Goal: Information Seeking & Learning: Learn about a topic

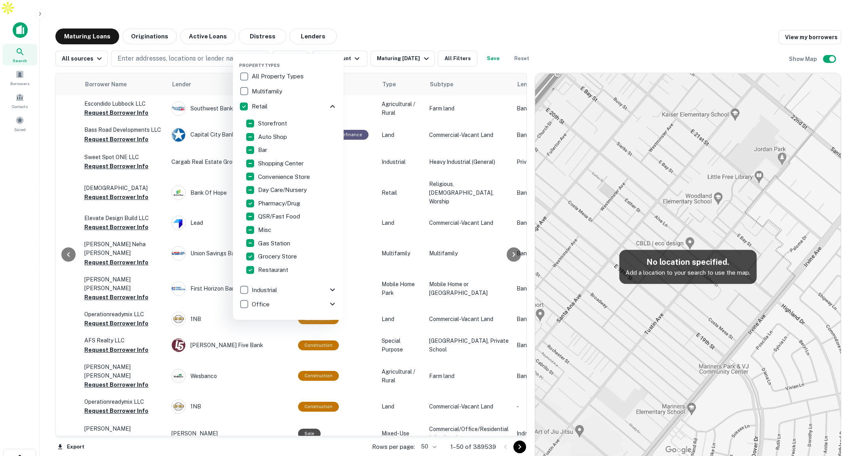
click at [40, 15] on div at bounding box center [428, 228] width 857 height 456
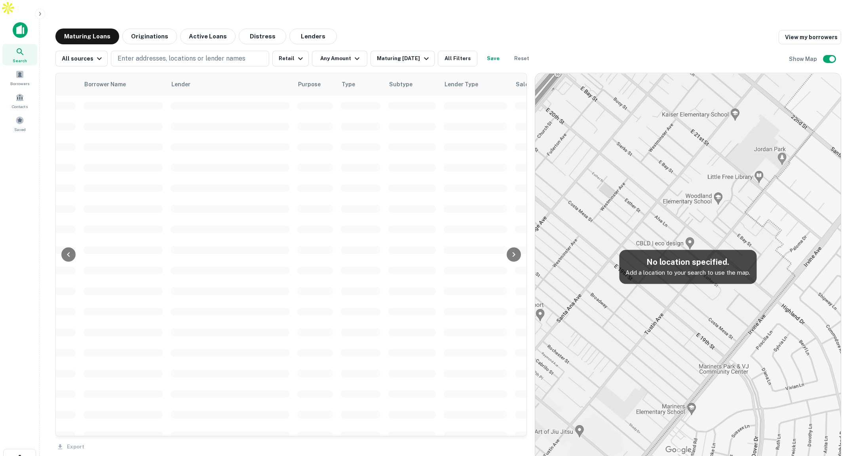
click at [40, 15] on icon "button" at bounding box center [40, 14] width 2 height 4
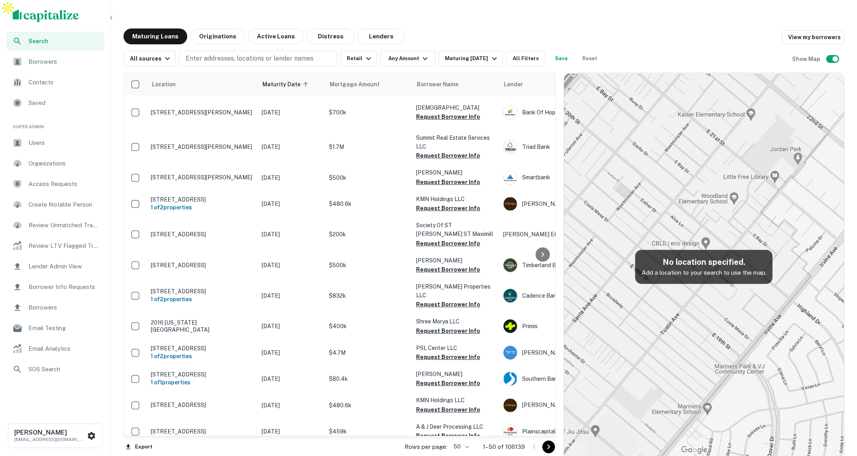
click at [55, 145] on span "Users" at bounding box center [64, 143] width 71 height 10
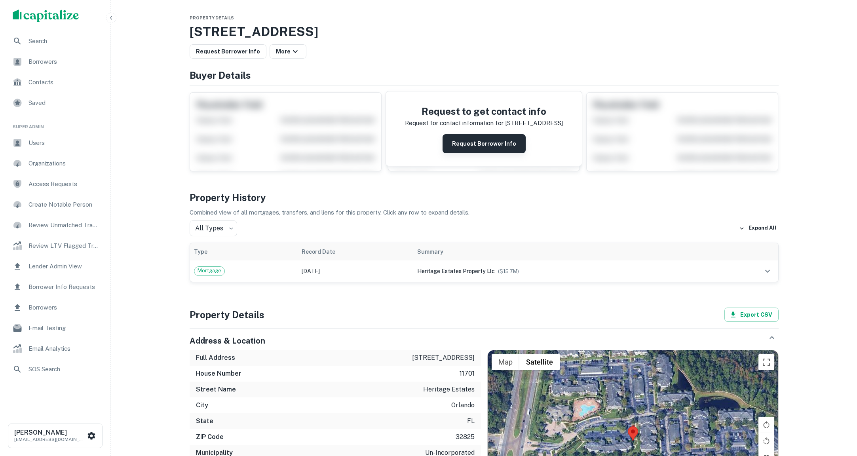
click at [510, 146] on button "Request Borrower Info" at bounding box center [484, 143] width 83 height 19
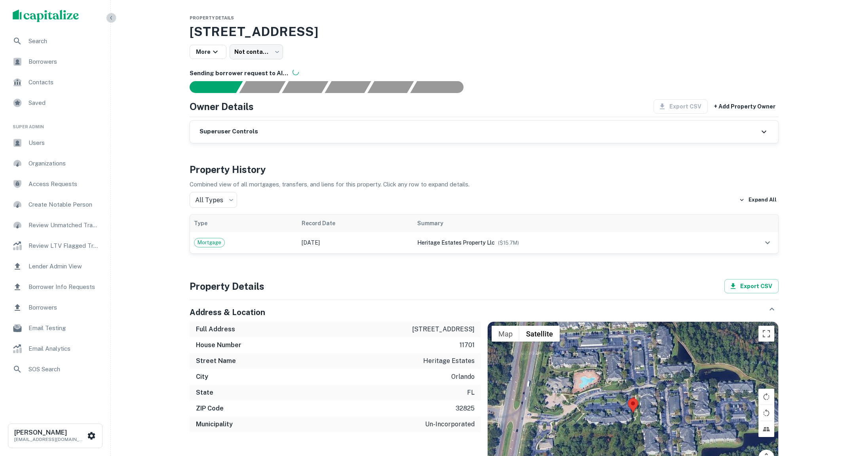
click at [112, 16] on icon "button" at bounding box center [111, 18] width 6 height 6
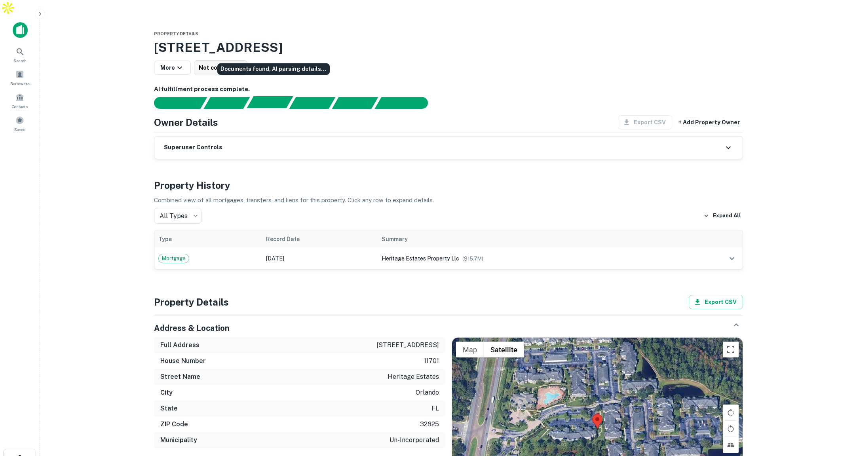
scroll to position [0, 0]
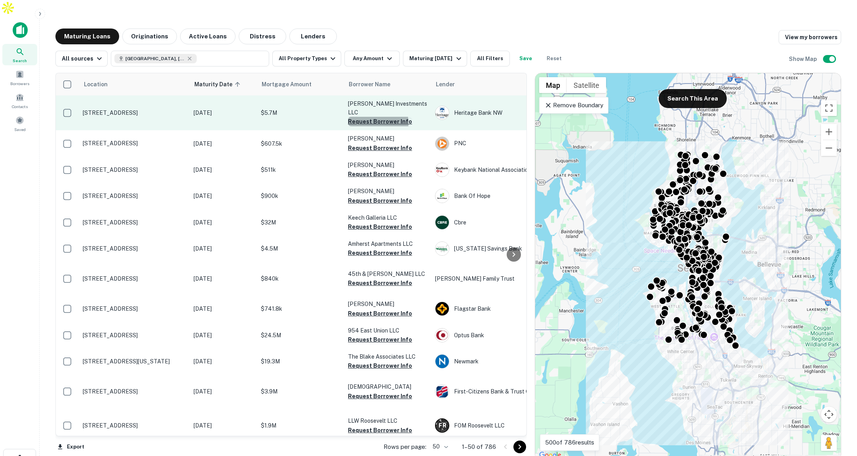
click at [375, 117] on button "Request Borrower Info" at bounding box center [380, 122] width 64 height 10
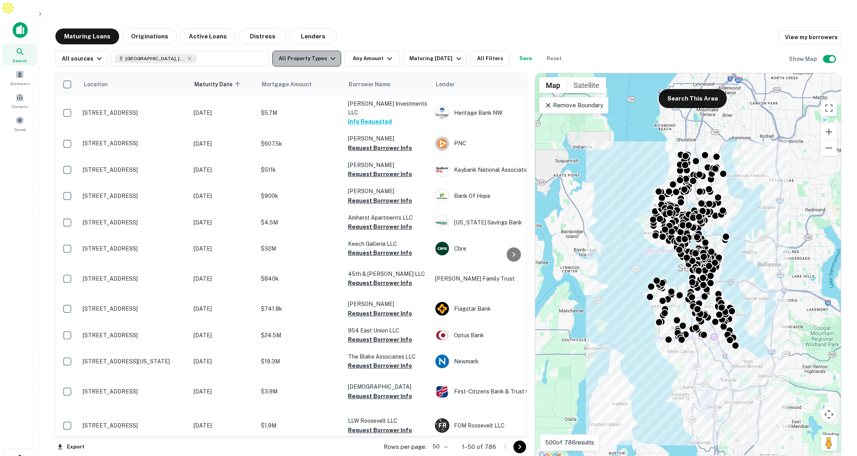
click at [310, 51] on button "All Property Types" at bounding box center [306, 59] width 69 height 16
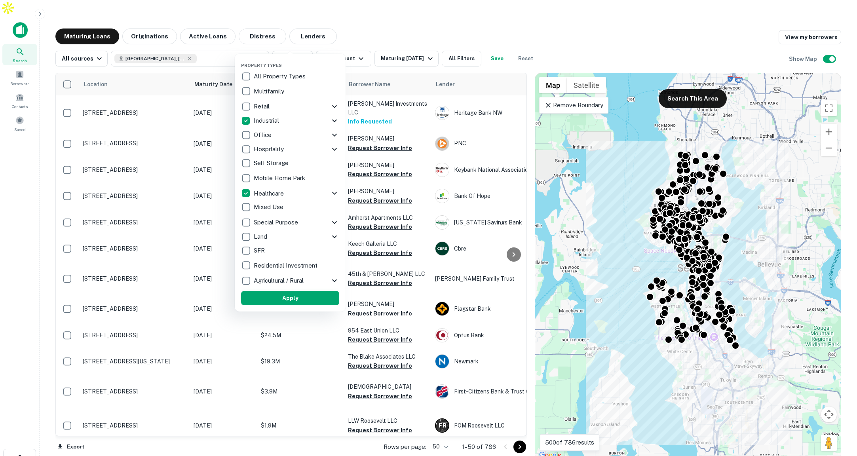
click at [307, 299] on button "Apply" at bounding box center [290, 298] width 98 height 14
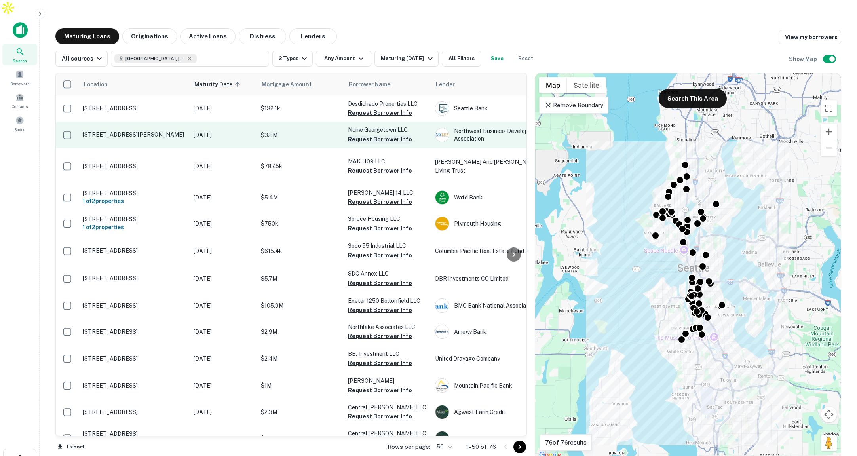
click at [373, 135] on button "Request Borrower Info" at bounding box center [380, 140] width 64 height 10
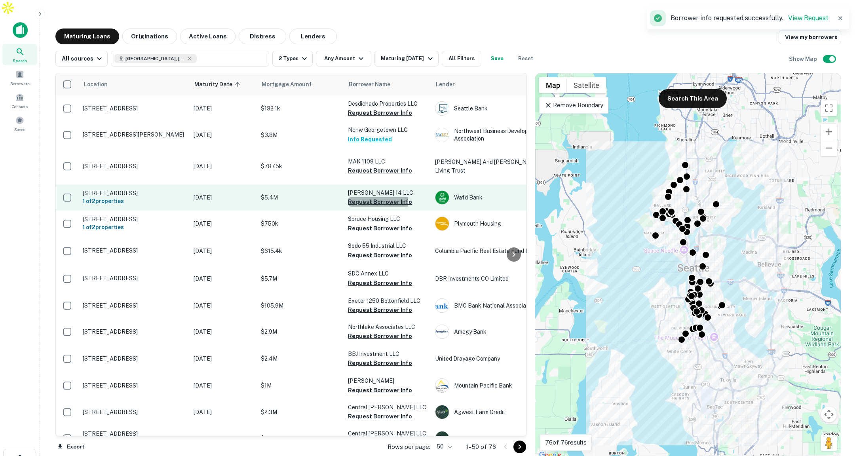
click at [366, 197] on button "Request Borrower Info" at bounding box center [380, 202] width 64 height 10
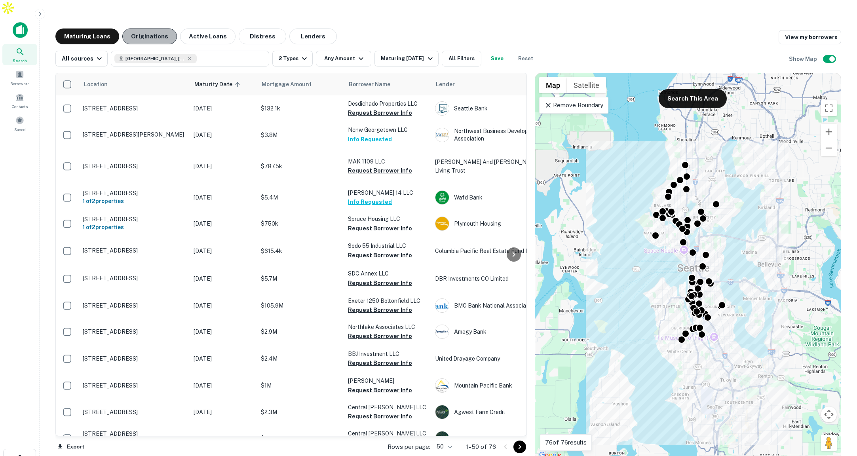
click at [153, 29] on button "Originations" at bounding box center [149, 37] width 55 height 16
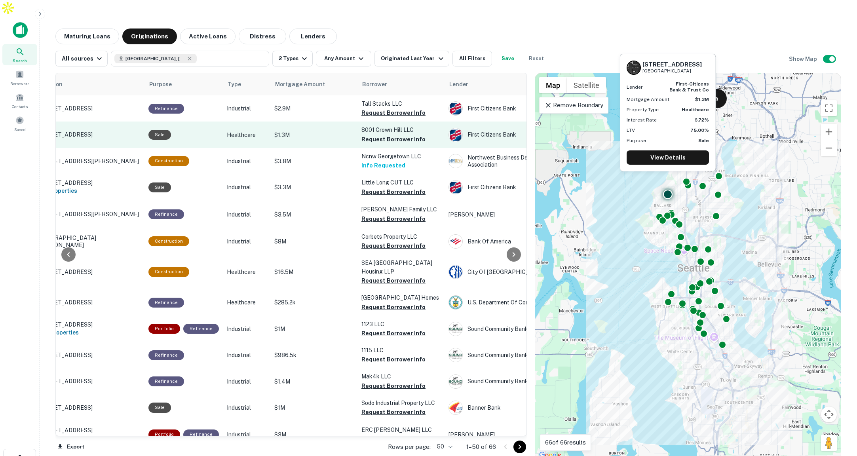
scroll to position [0, 45]
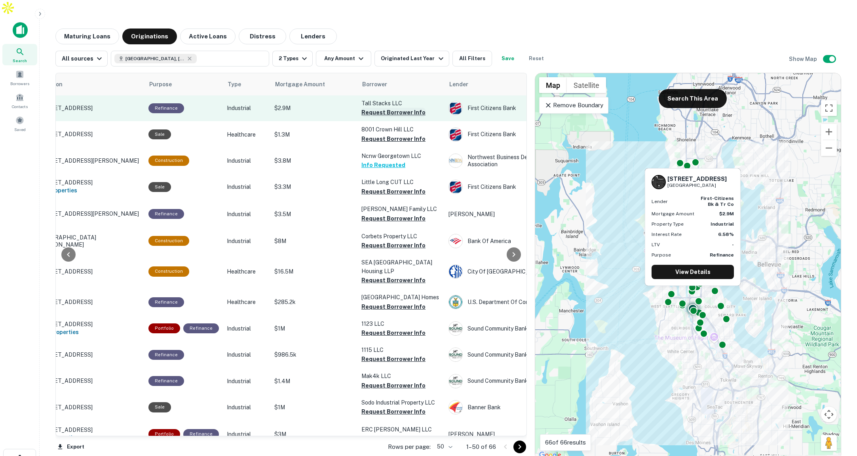
click at [371, 108] on button "Request Borrower Info" at bounding box center [394, 113] width 64 height 10
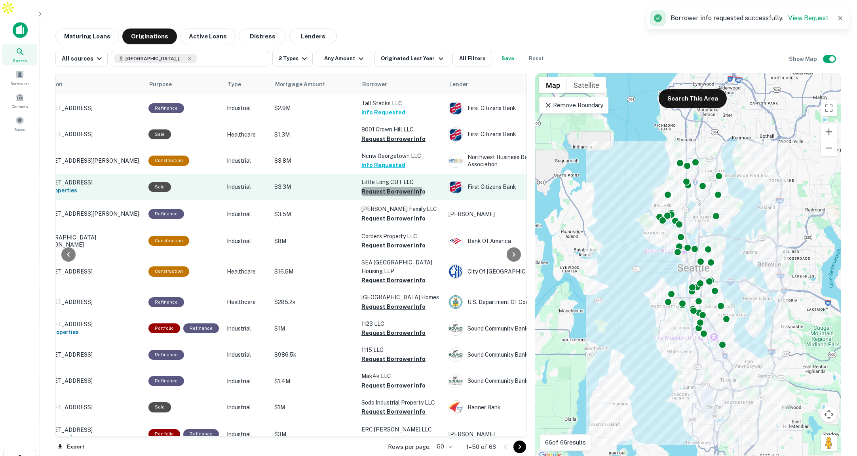
click at [371, 187] on button "Request Borrower Info" at bounding box center [394, 192] width 64 height 10
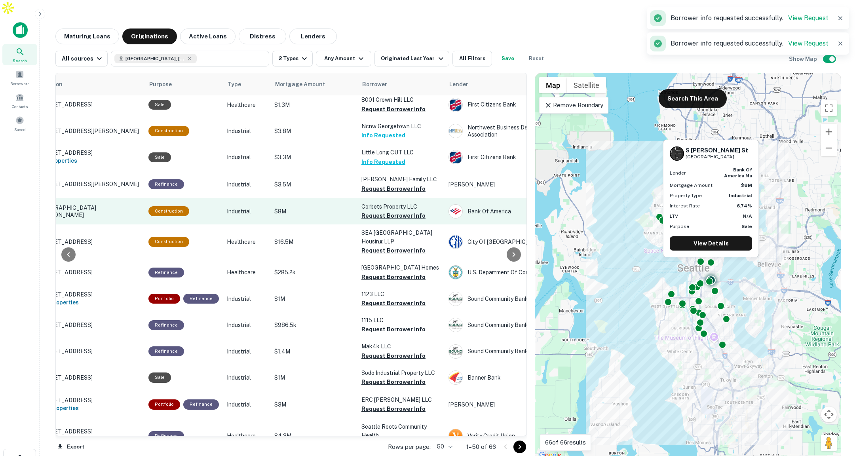
scroll to position [30, 45]
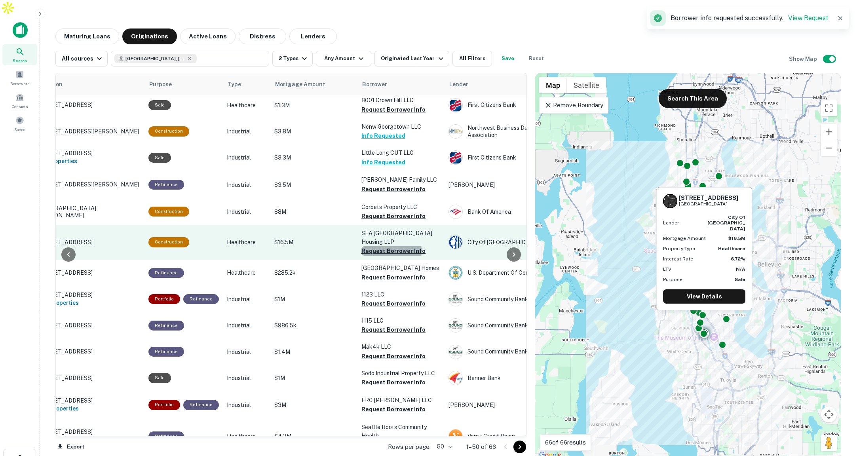
click at [373, 246] on button "Request Borrower Info" at bounding box center [394, 251] width 64 height 10
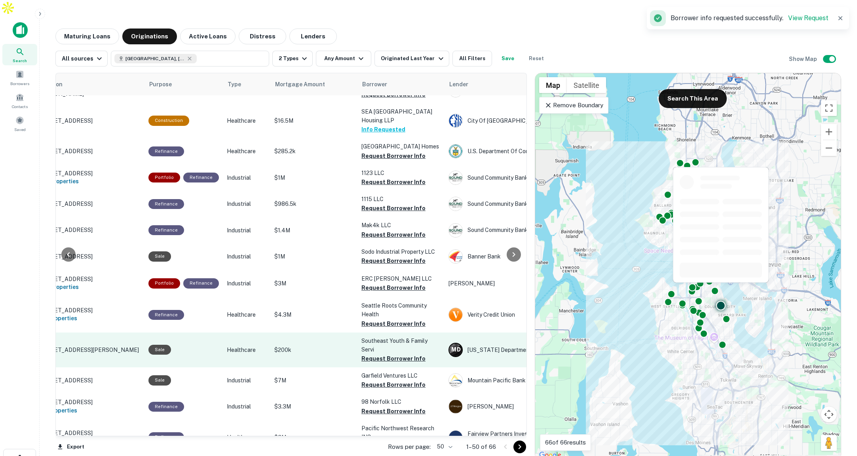
scroll to position [152, 45]
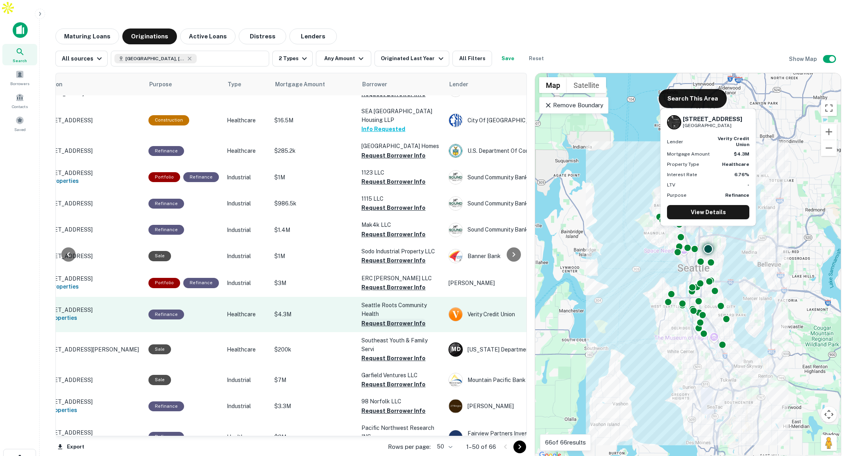
click at [373, 319] on button "Request Borrower Info" at bounding box center [394, 324] width 64 height 10
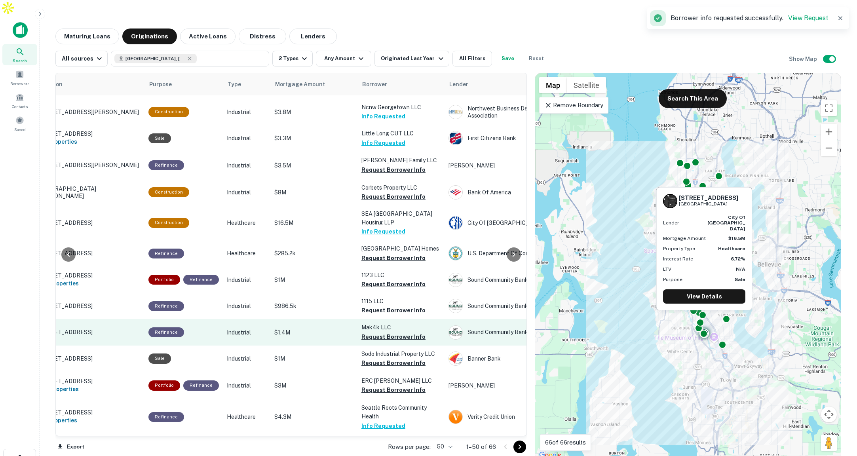
scroll to position [0, 45]
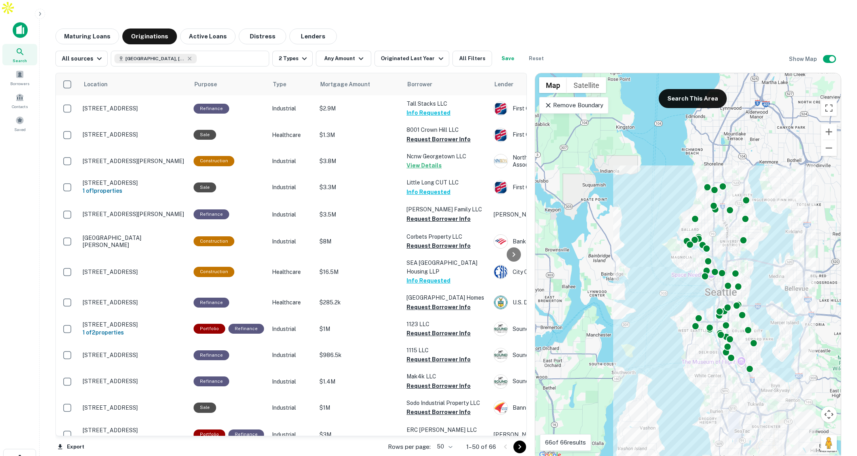
drag, startPoint x: 685, startPoint y: 206, endPoint x: 627, endPoint y: 210, distance: 57.6
click at [627, 210] on div "To activate drag with keyboard, press Alt + Enter. Once in keyboard drag state,…" at bounding box center [688, 266] width 306 height 387
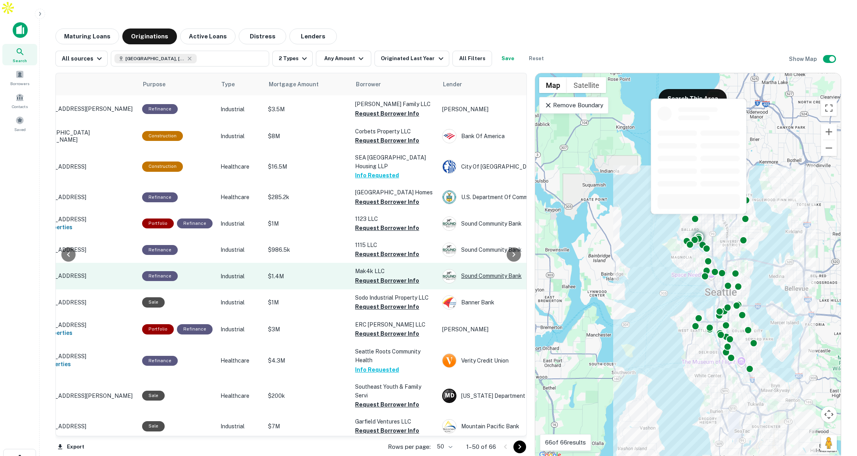
scroll to position [95, 51]
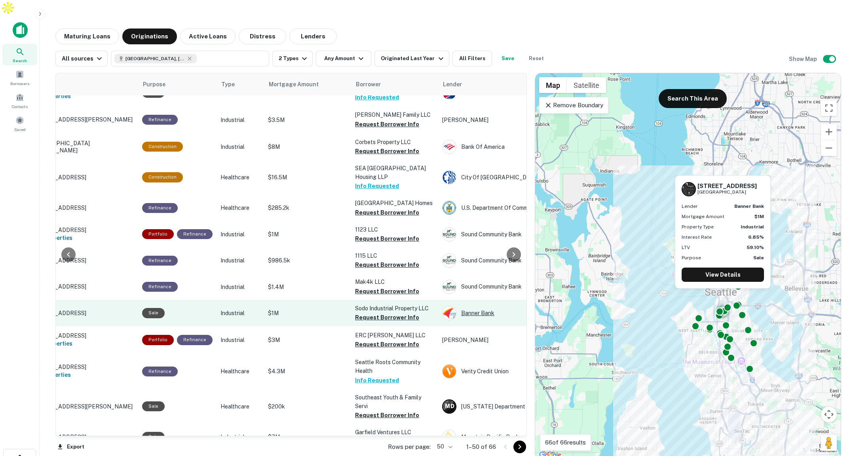
click at [477, 306] on div "Banner Bank" at bounding box center [501, 313] width 119 height 14
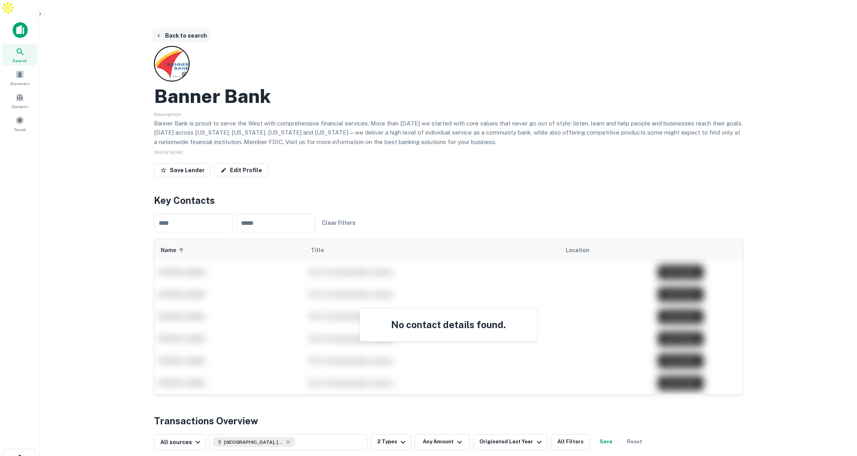
click at [171, 29] on button "Back to search" at bounding box center [181, 36] width 58 height 14
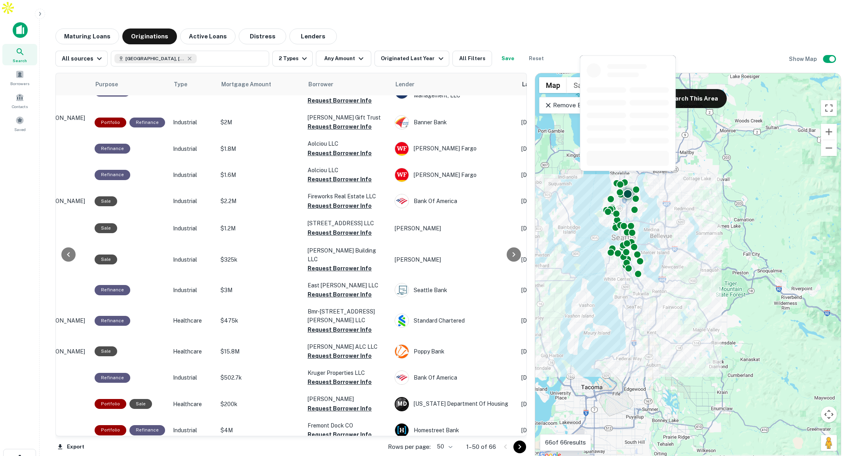
scroll to position [505, 99]
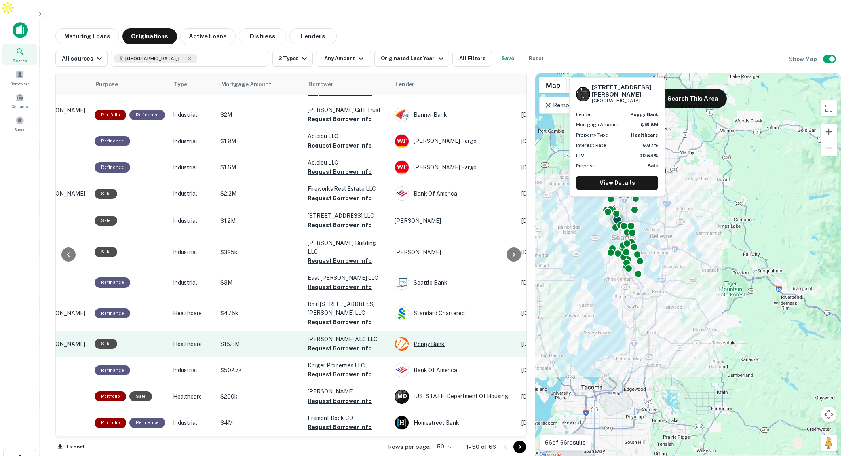
click at [429, 337] on div "Poppy Bank" at bounding box center [454, 344] width 119 height 14
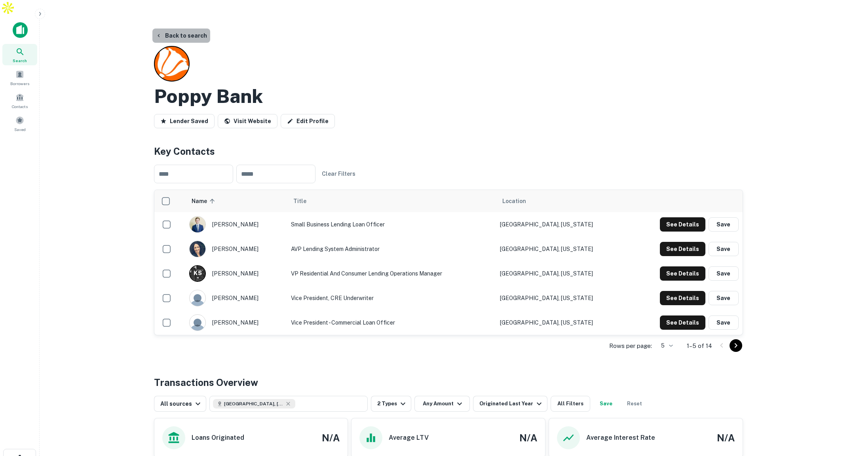
click at [196, 29] on button "Back to search" at bounding box center [181, 36] width 58 height 14
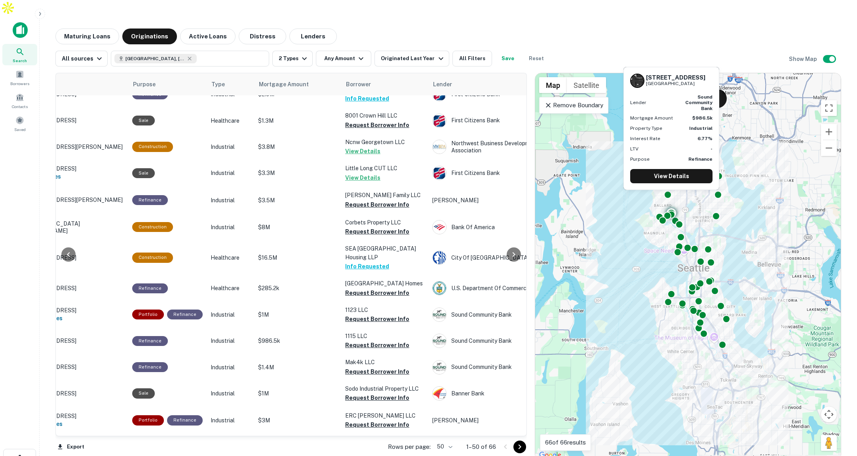
scroll to position [0, 61]
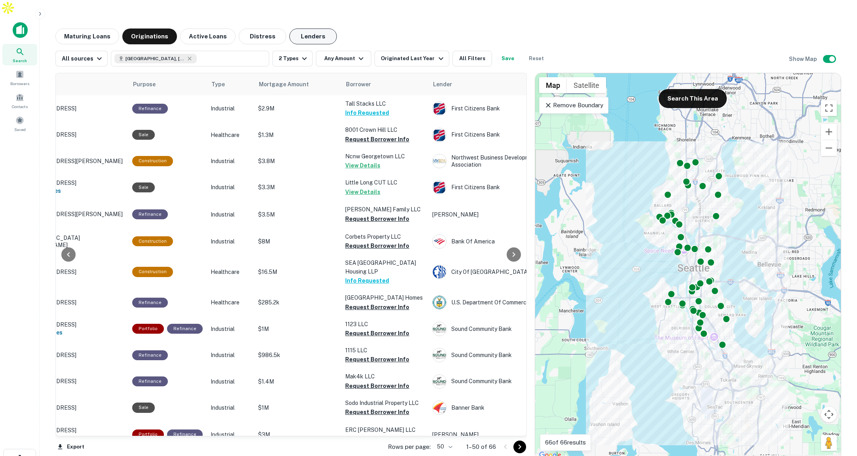
click at [291, 29] on button "Lenders" at bounding box center [314, 37] width 48 height 16
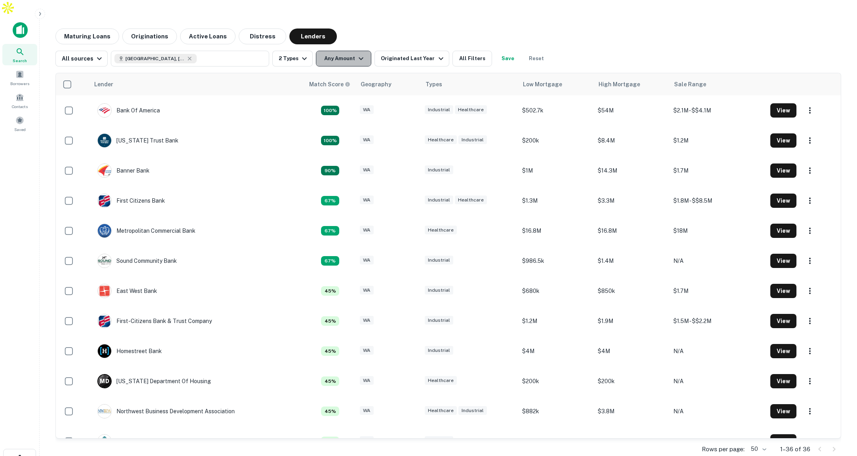
click at [357, 54] on icon "button" at bounding box center [361, 59] width 10 height 10
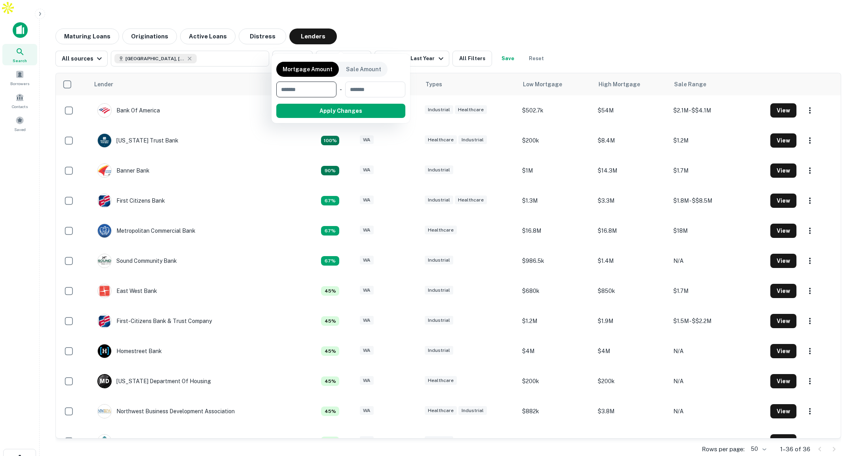
click at [323, 86] on input "number" at bounding box center [303, 90] width 55 height 16
type input "*******"
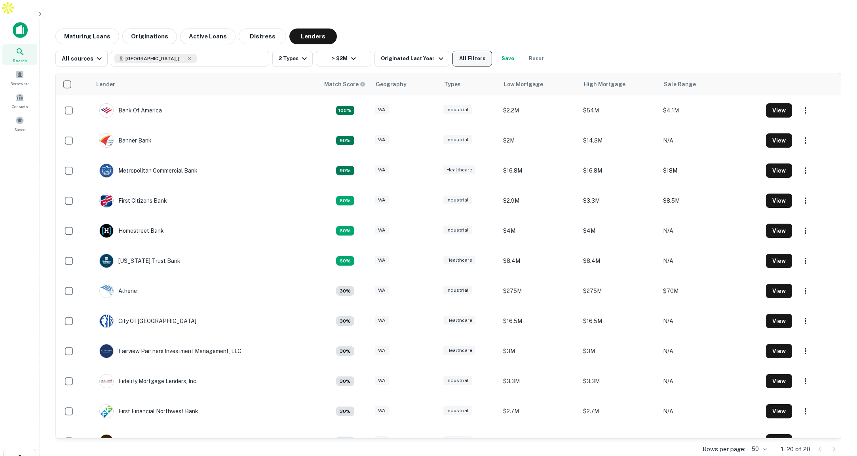
click at [465, 51] on button "All Filters" at bounding box center [473, 59] width 40 height 16
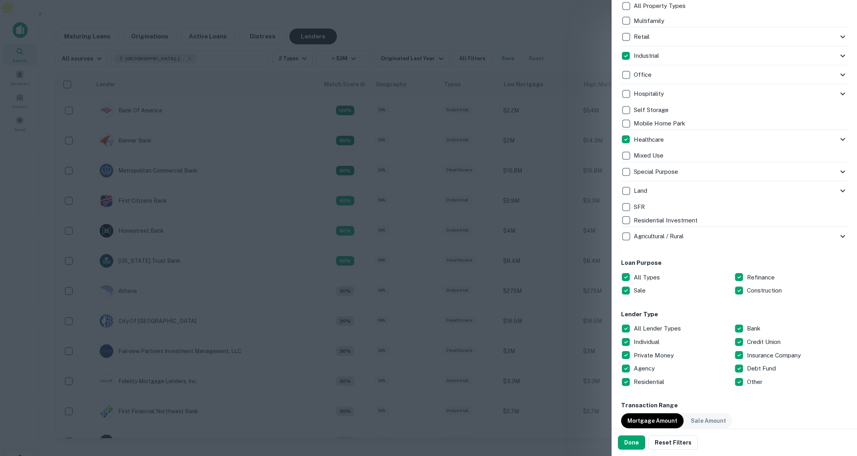
scroll to position [200, 0]
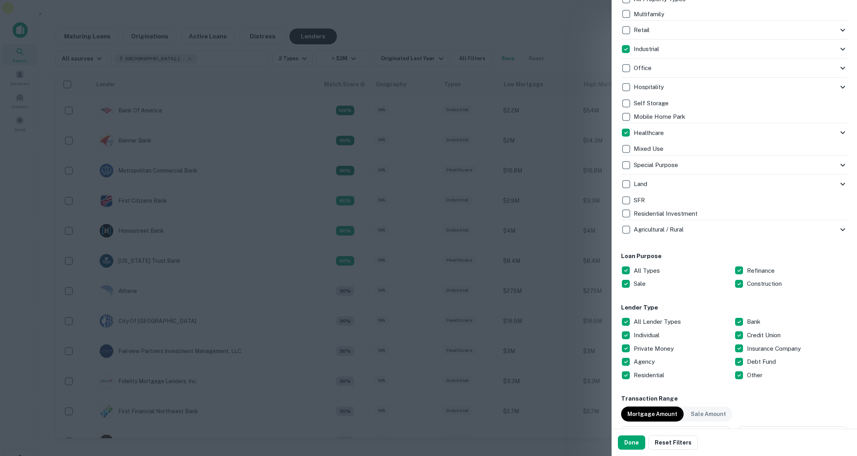
click at [583, 246] on div at bounding box center [428, 228] width 857 height 456
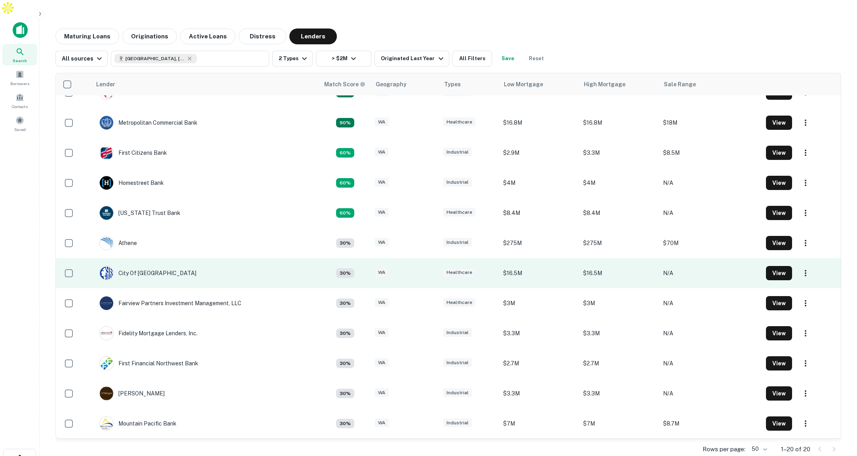
scroll to position [0, 0]
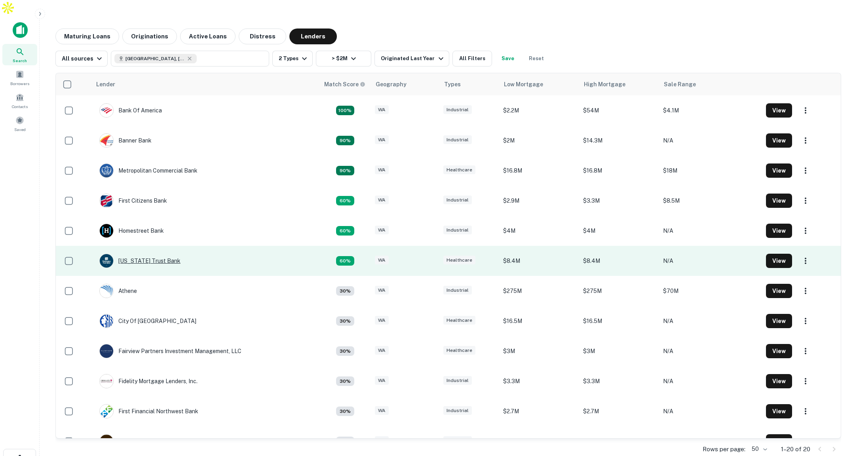
click at [154, 254] on div "Washington Trust Bank" at bounding box center [139, 261] width 81 height 14
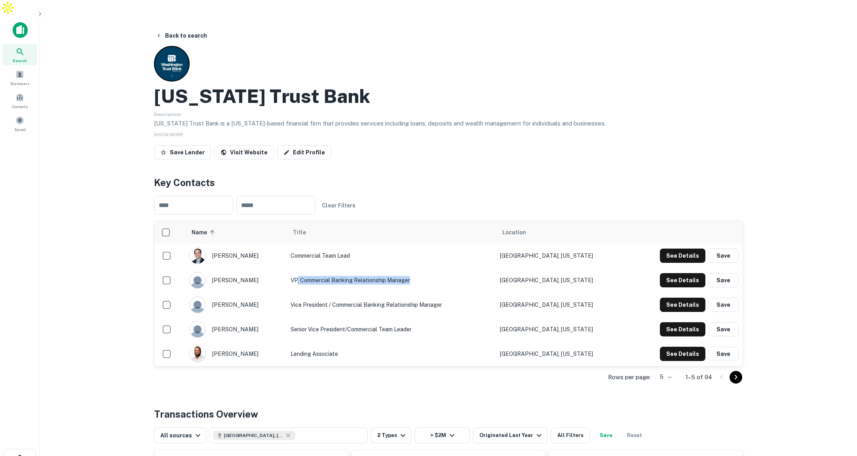
drag, startPoint x: 305, startPoint y: 264, endPoint x: 415, endPoint y: 273, distance: 110.9
click at [415, 273] on td "VP, Commercial Banking Relationship Manager" at bounding box center [392, 280] width 210 height 25
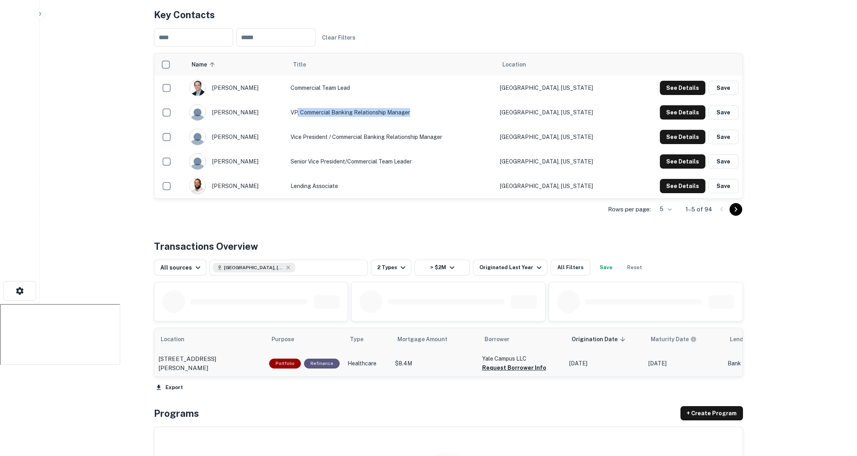
scroll to position [166, 0]
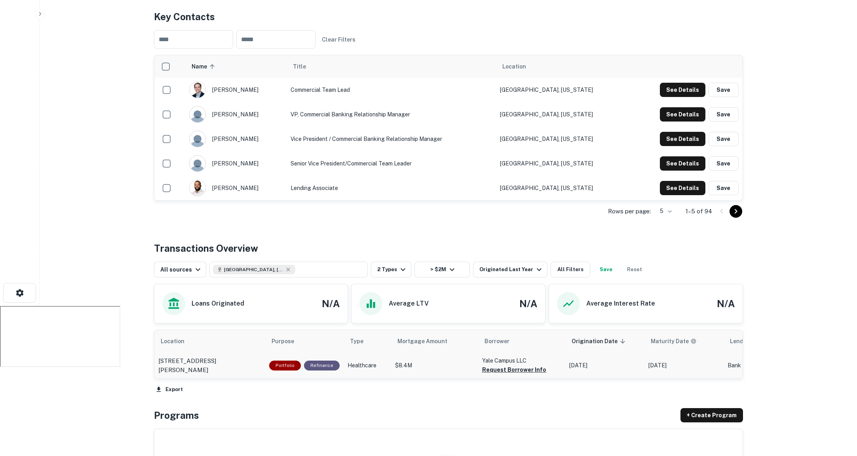
click at [372, 362] on p "Healthcare" at bounding box center [368, 366] width 40 height 8
click at [497, 365] on button "Request Borrower Info" at bounding box center [514, 370] width 64 height 10
click at [257, 352] on td "1275 Mercer St Seattle, WA 98109" at bounding box center [209, 365] width 111 height 27
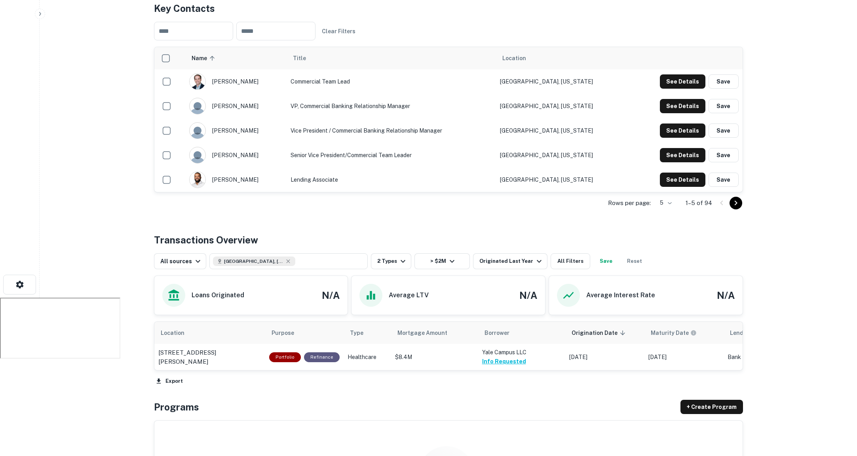
scroll to position [140, 0]
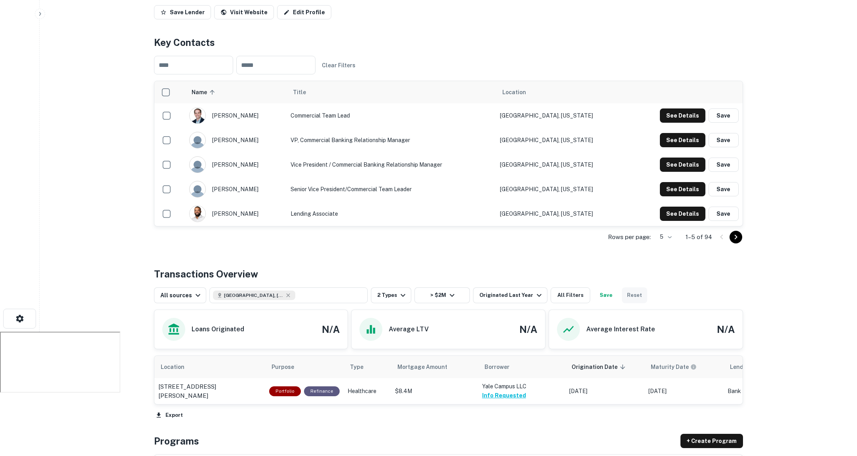
click at [630, 288] on button "Reset" at bounding box center [634, 296] width 25 height 16
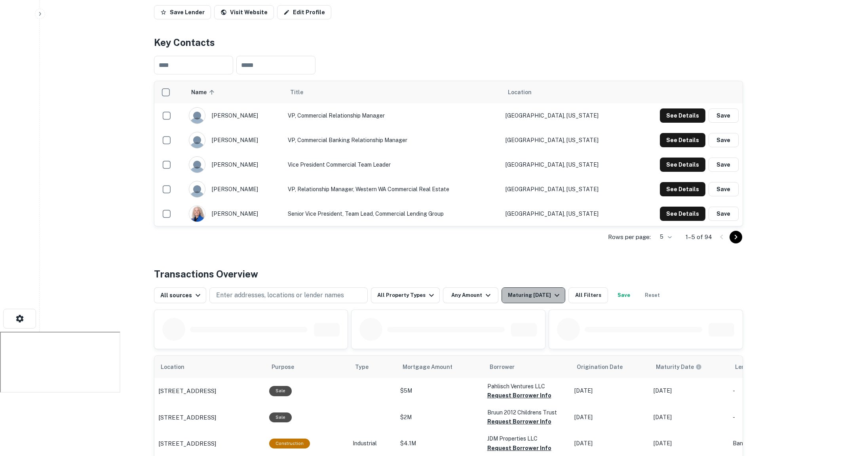
click at [537, 291] on div "Maturing In 1 Year" at bounding box center [535, 296] width 54 height 10
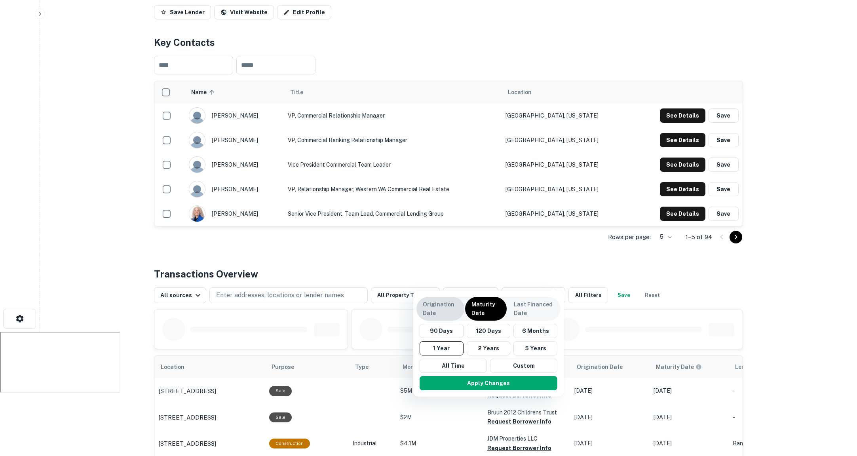
click at [450, 311] on p "Origination Date" at bounding box center [440, 308] width 35 height 17
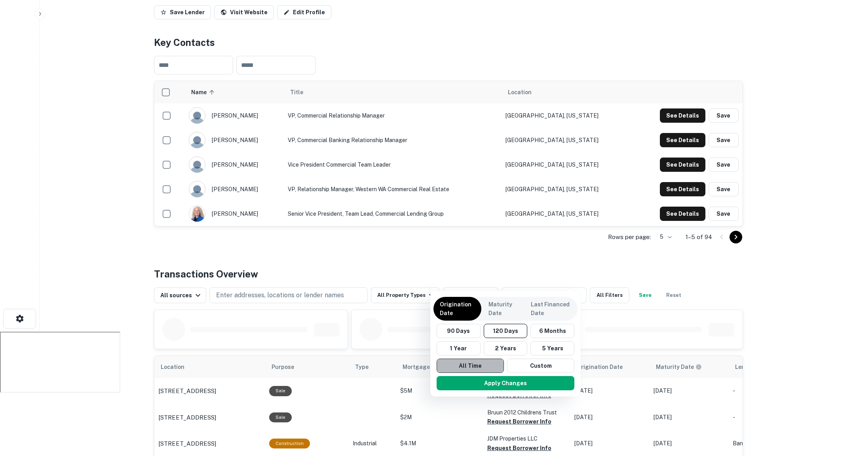
click at [463, 366] on button "All Time" at bounding box center [470, 366] width 67 height 14
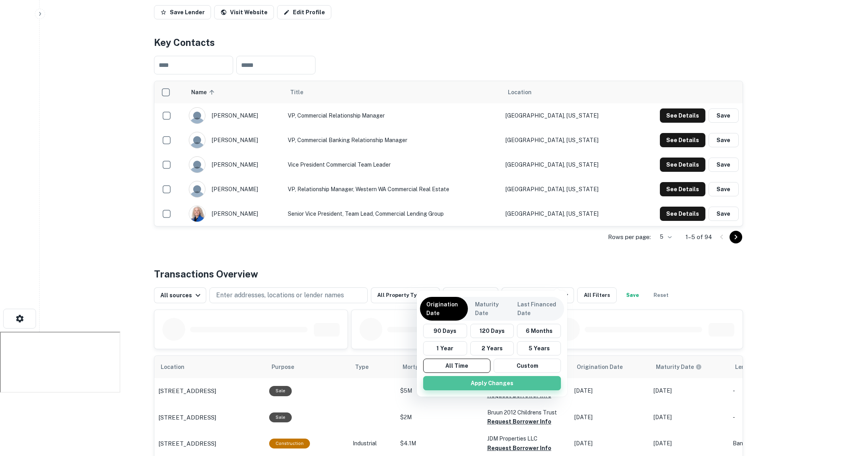
click at [492, 387] on button "Apply Changes" at bounding box center [492, 383] width 138 height 14
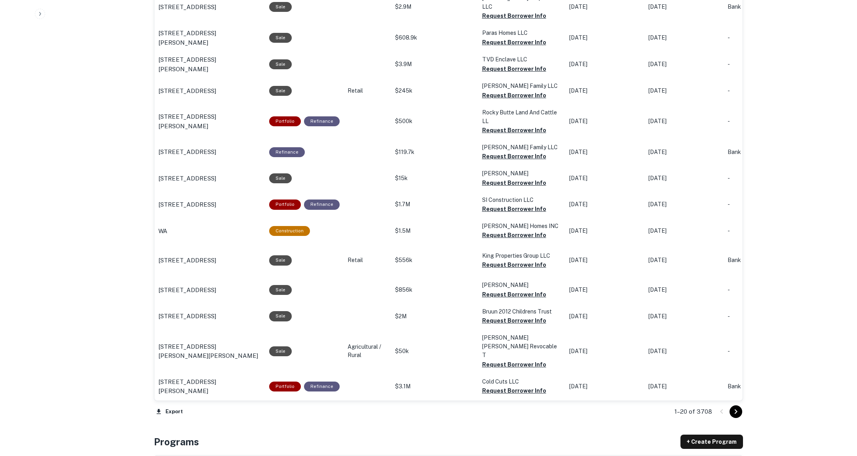
scroll to position [758, 0]
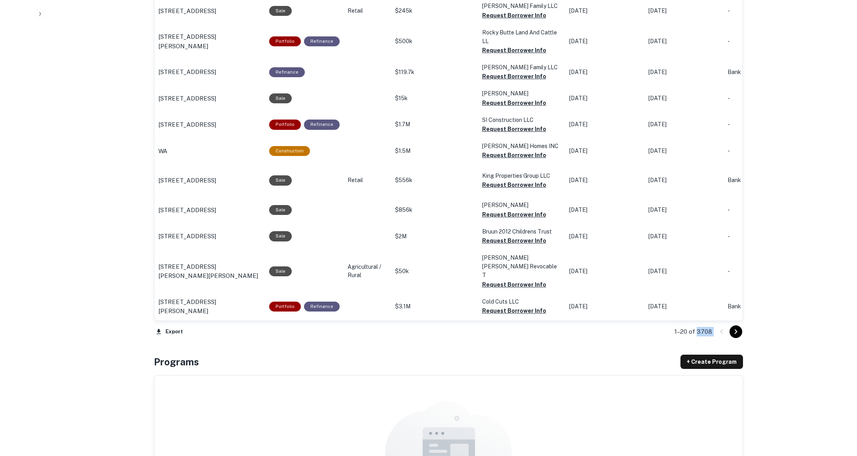
drag, startPoint x: 697, startPoint y: 316, endPoint x: 714, endPoint y: 317, distance: 17.4
click at [714, 321] on div "1–20 of 3708" at bounding box center [704, 331] width 78 height 21
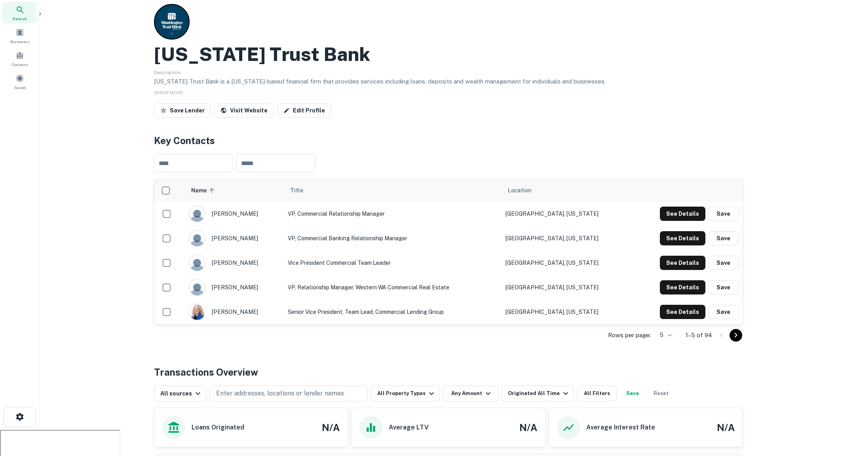
scroll to position [0, 0]
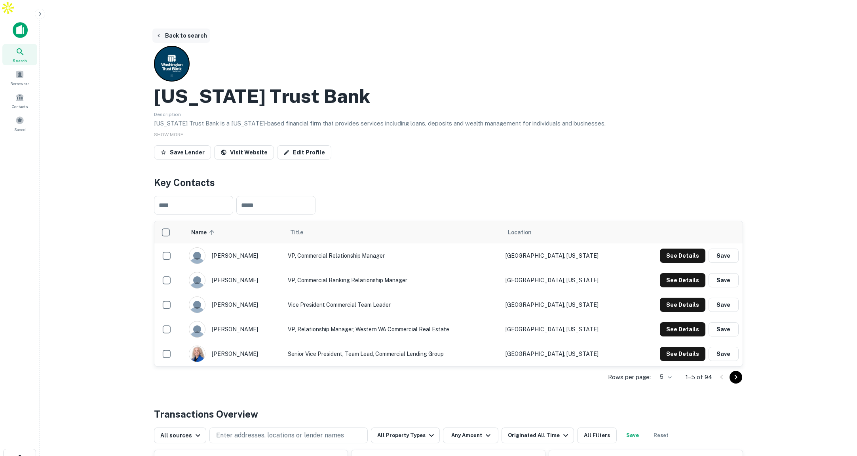
click at [187, 29] on button "Back to search" at bounding box center [181, 36] width 58 height 14
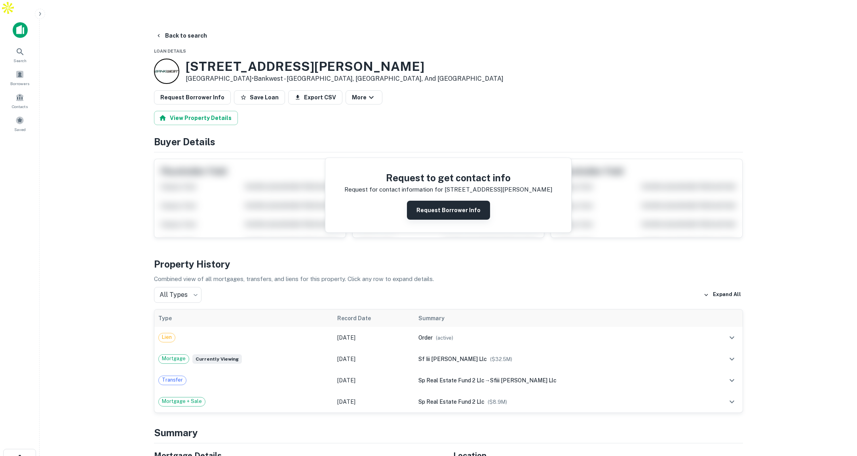
click at [437, 201] on button "Request Borrower Info" at bounding box center [448, 210] width 83 height 19
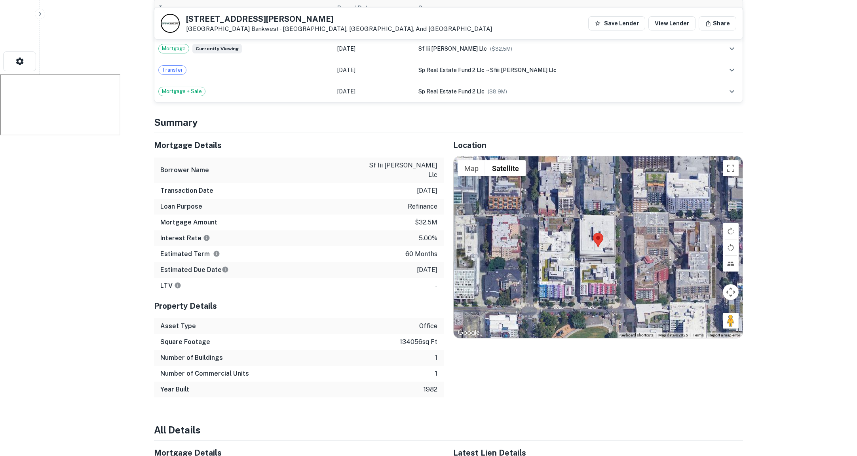
scroll to position [404, 0]
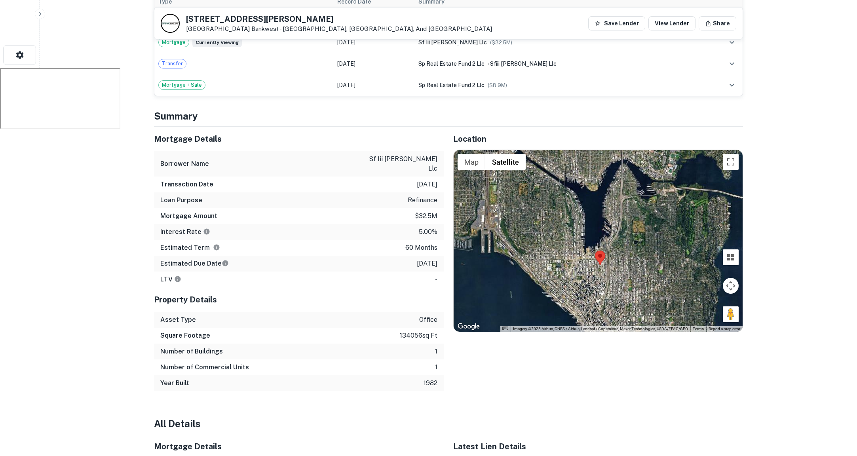
drag, startPoint x: 634, startPoint y: 216, endPoint x: 580, endPoint y: 260, distance: 70.1
click at [580, 260] on div at bounding box center [598, 241] width 289 height 182
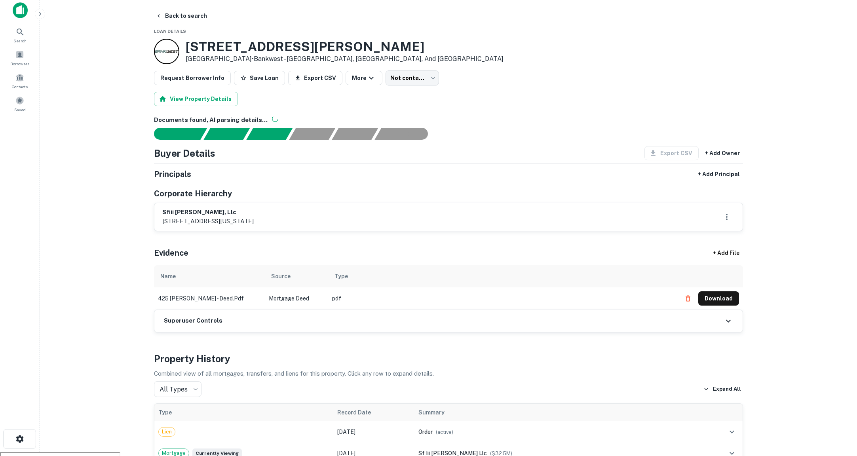
scroll to position [0, 0]
